Goal: Information Seeking & Learning: Learn about a topic

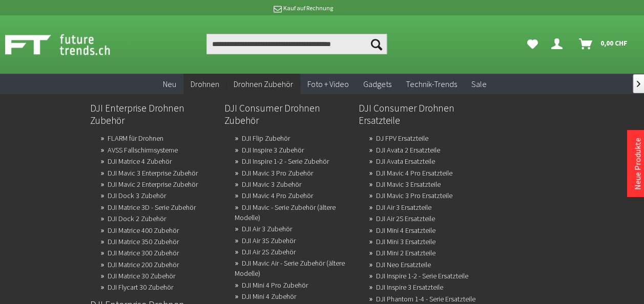
click at [254, 84] on span "Drohnen Zubehör" at bounding box center [262, 84] width 59 height 10
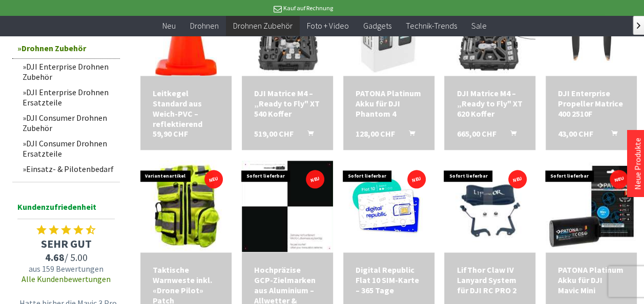
scroll to position [439, 0]
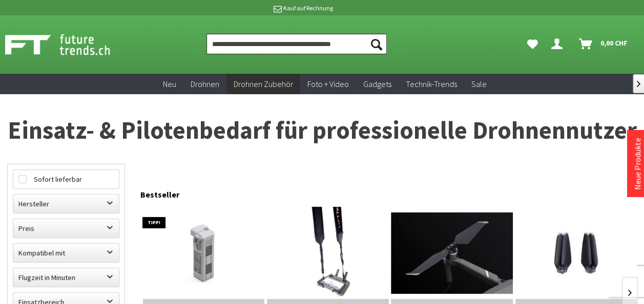
click at [305, 48] on input "Produkt, Marke, Kategorie, EAN, Artikelnummer…" at bounding box center [296, 44] width 180 height 20
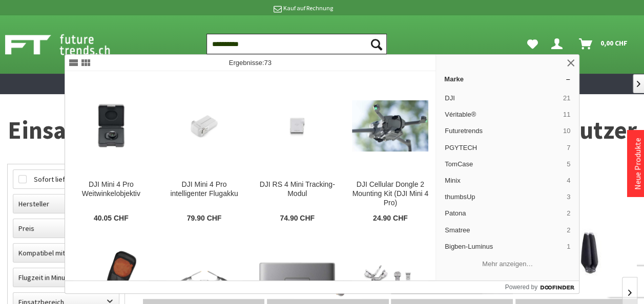
click at [230, 46] on input "**********" at bounding box center [296, 44] width 180 height 20
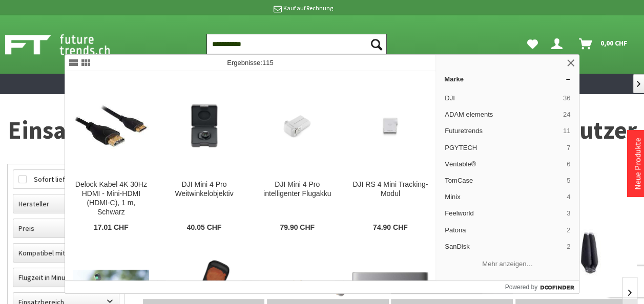
click at [274, 42] on input "**********" at bounding box center [296, 44] width 180 height 20
type input "**********"
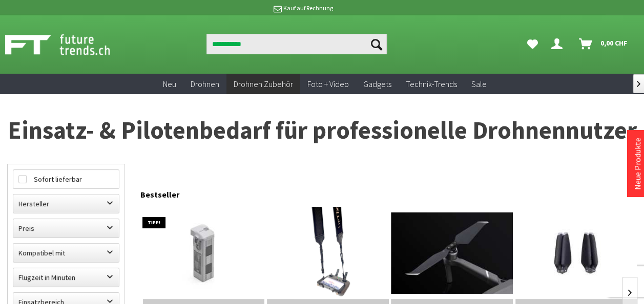
click at [381, 45] on icon "Suchen" at bounding box center [375, 44] width 11 height 11
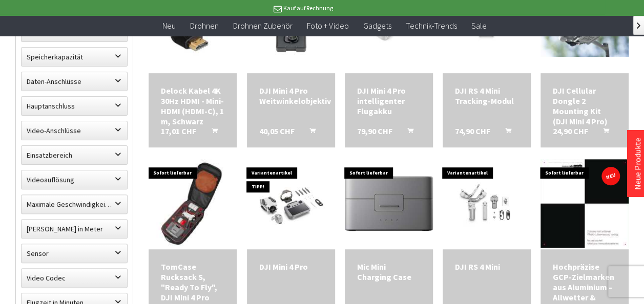
scroll to position [210, 0]
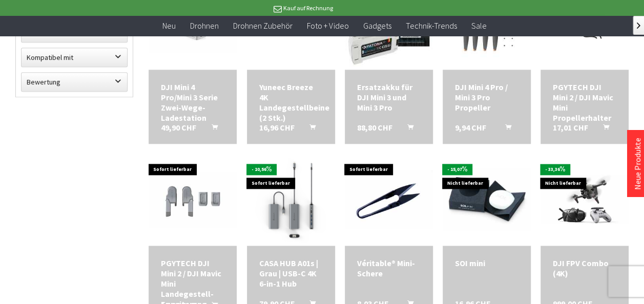
scroll to position [581, 0]
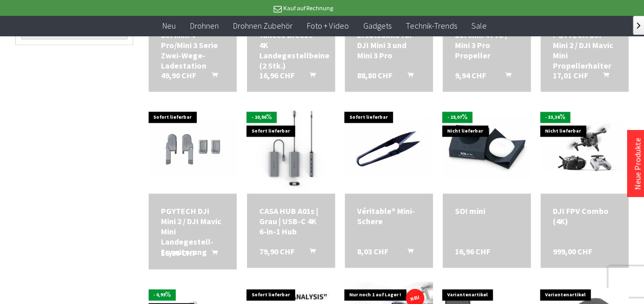
scroll to position [631, 0]
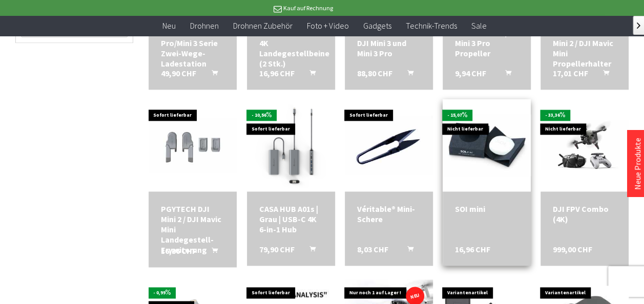
click at [456, 175] on img at bounding box center [486, 145] width 88 height 62
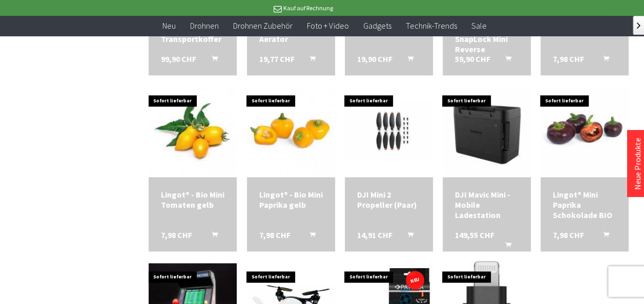
scroll to position [665, 0]
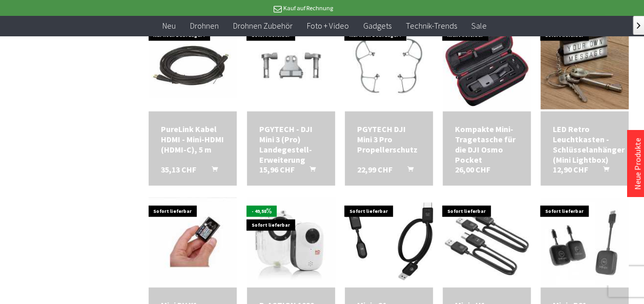
scroll to position [1086, 0]
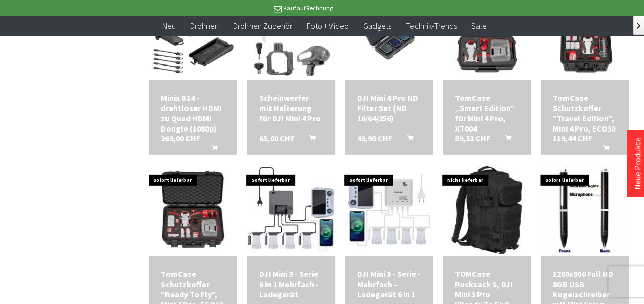
scroll to position [1479, 0]
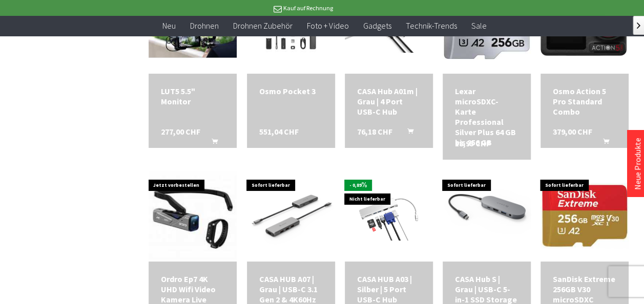
scroll to position [1826, 0]
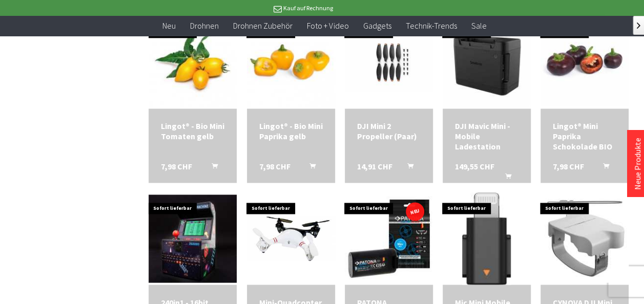
scroll to position [730, 0]
